Goal: Information Seeking & Learning: Stay updated

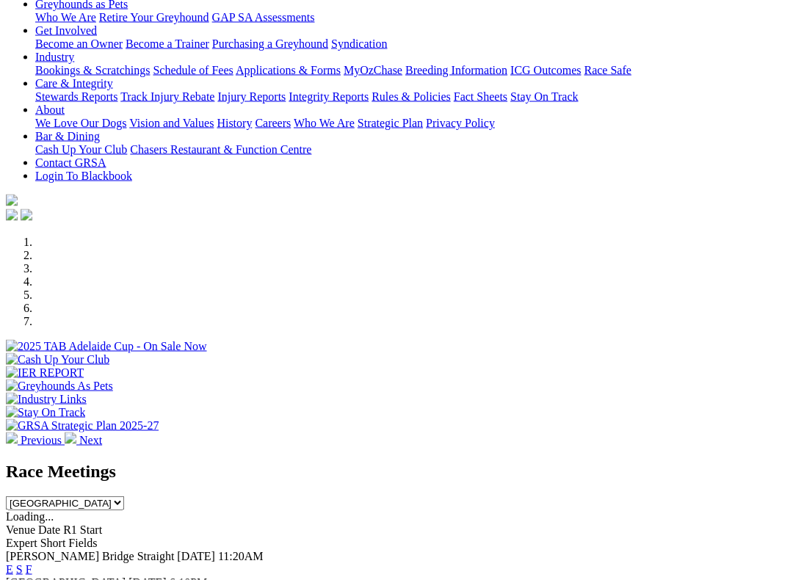
scroll to position [228, 0]
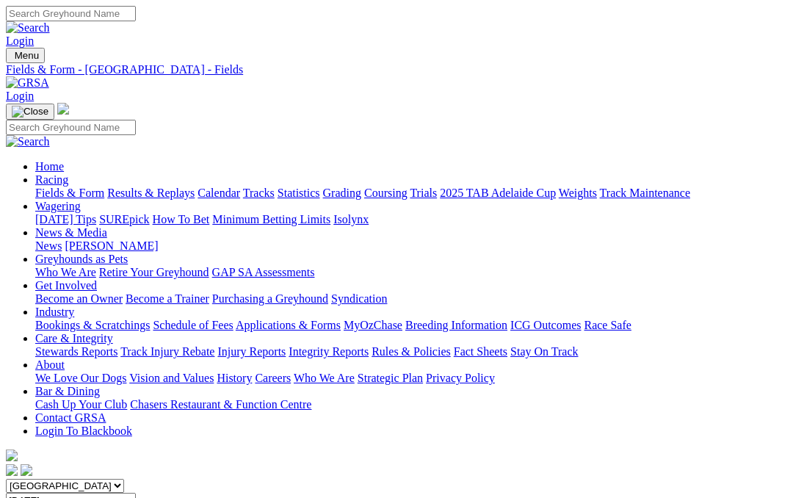
click at [107, 226] on link "News & Media" at bounding box center [71, 232] width 72 height 12
click at [62, 240] on link "News" at bounding box center [48, 246] width 26 height 12
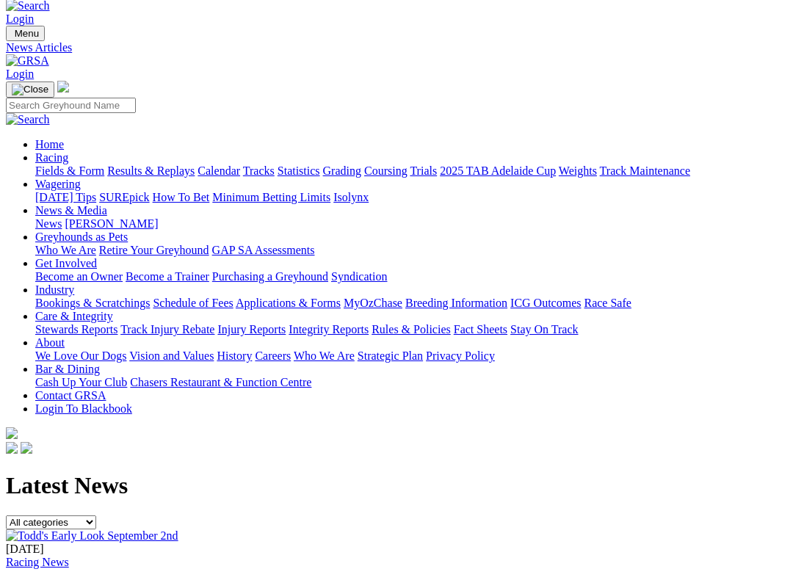
scroll to position [21, 0]
click at [388, 497] on div "02 Sep 2025 Racing News Todd's Early Look September 2nd ..." at bounding box center [397, 586] width 782 height 84
